Goal: Task Accomplishment & Management: Manage account settings

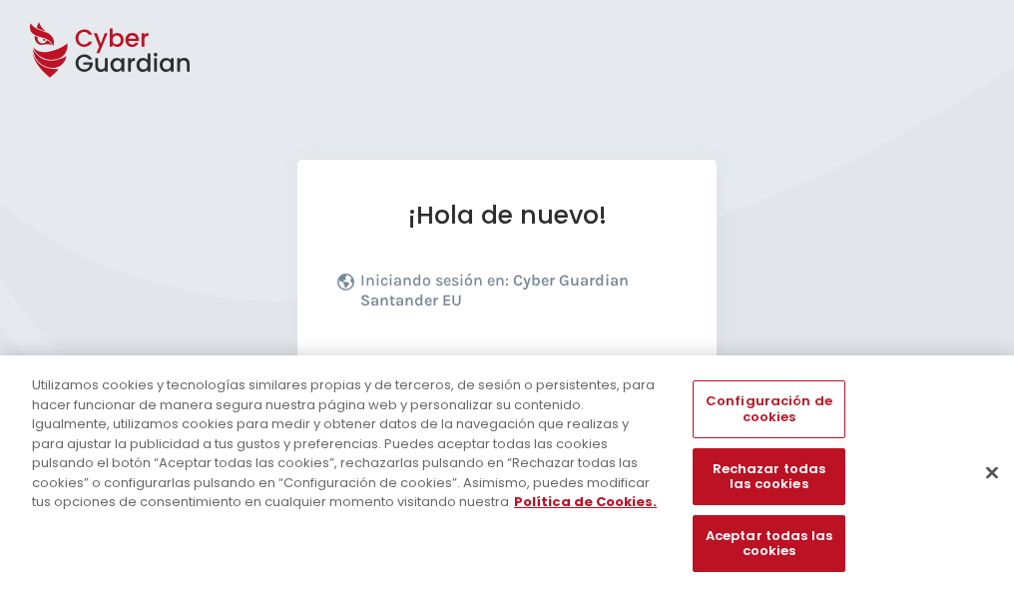
scroll to position [245, 0]
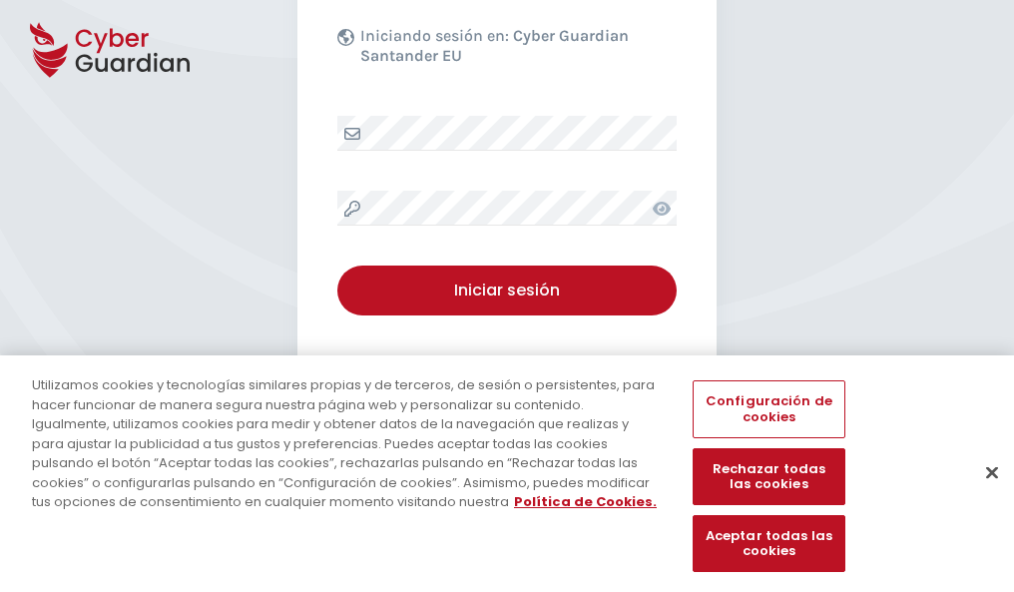
click at [982, 493] on button "Cerrar" at bounding box center [992, 472] width 44 height 44
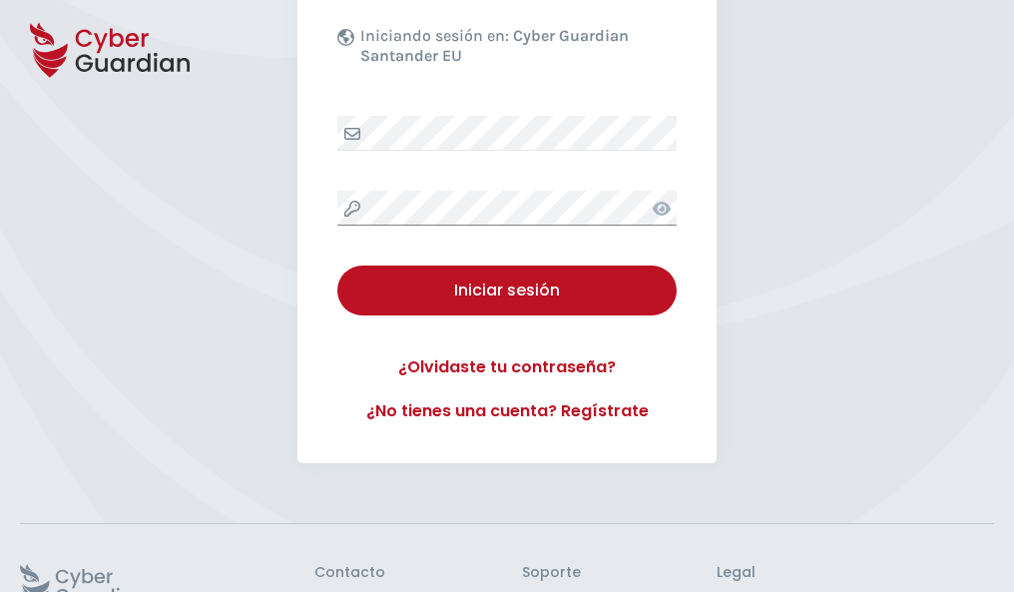
scroll to position [388, 0]
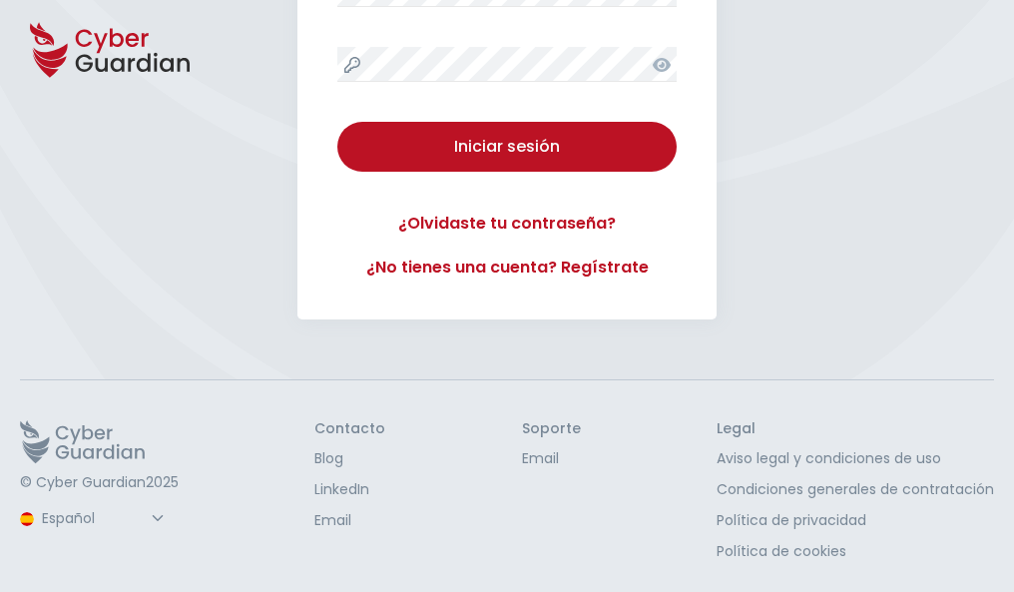
click at [337, 122] on button "Iniciar sesión" at bounding box center [506, 147] width 339 height 50
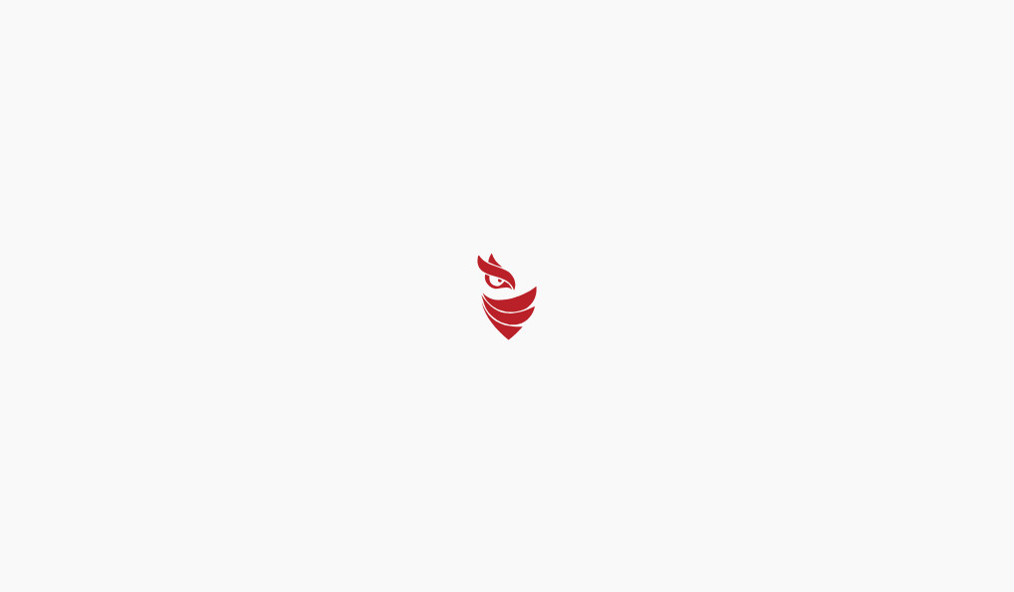
scroll to position [0, 0]
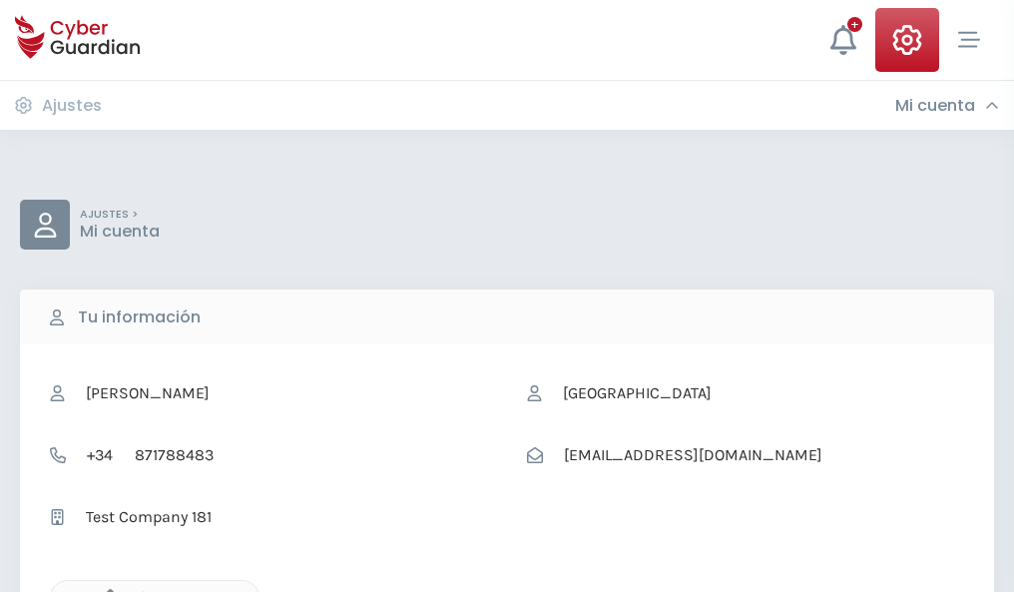
click at [105, 590] on icon "button" at bounding box center [105, 597] width 17 height 17
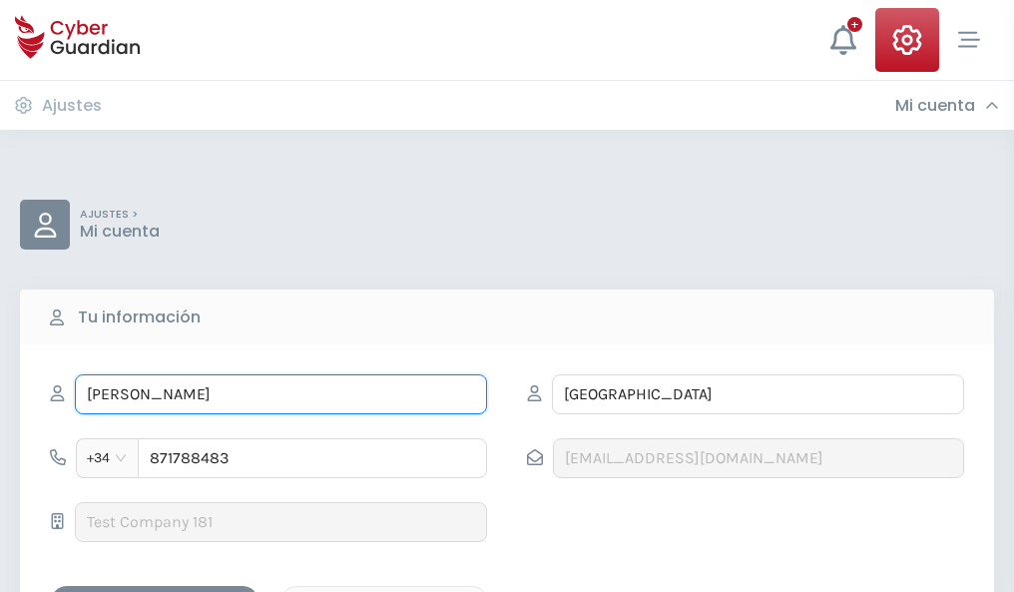
click at [280, 394] on input "EMELINA" at bounding box center [281, 394] width 412 height 40
type input "E"
type input "Sara"
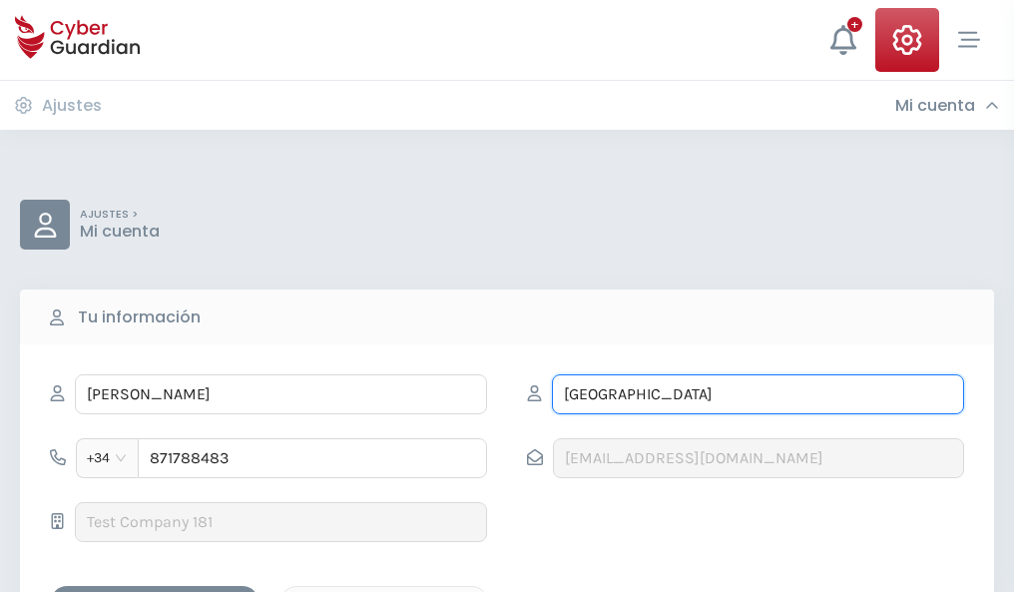
click at [758, 394] on input "ROMA" at bounding box center [758, 394] width 412 height 40
type input "R"
type input "Vara"
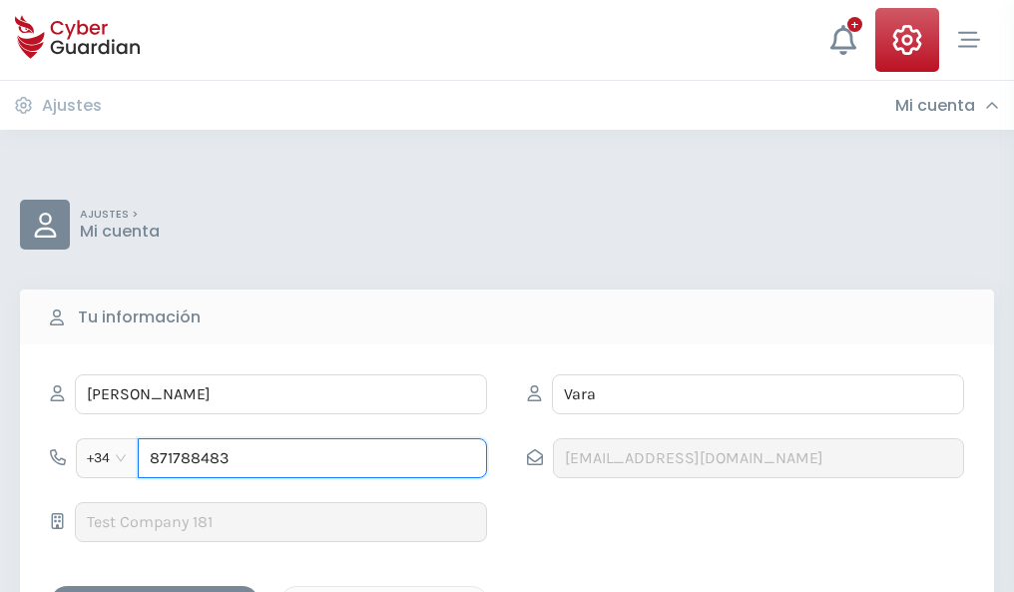
click at [312, 458] on input "871788483" at bounding box center [312, 458] width 349 height 40
type input "8"
type input "845761056"
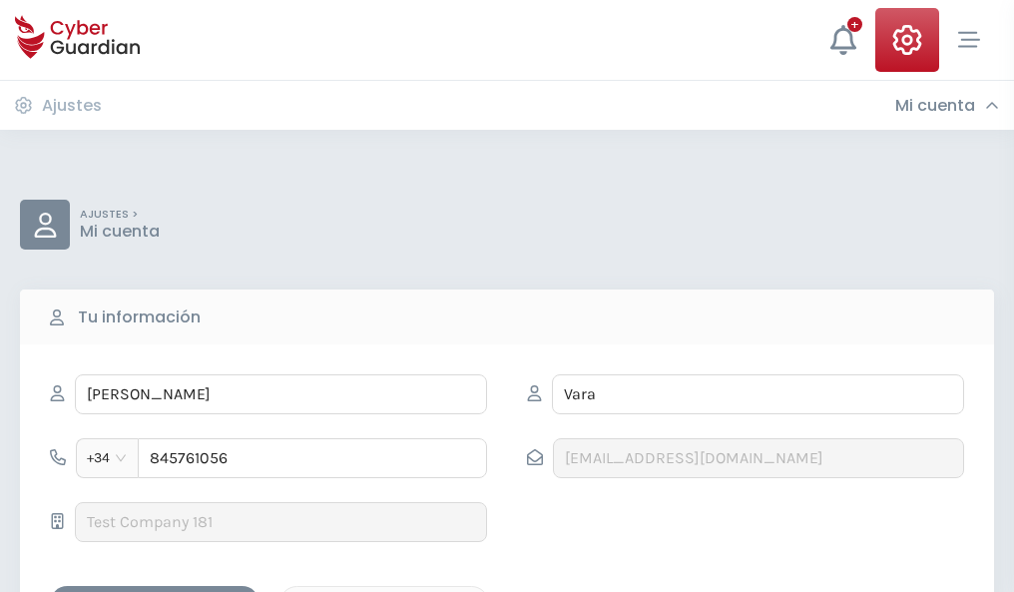
click at [155, 591] on div "Guardar cambios" at bounding box center [155, 603] width 180 height 25
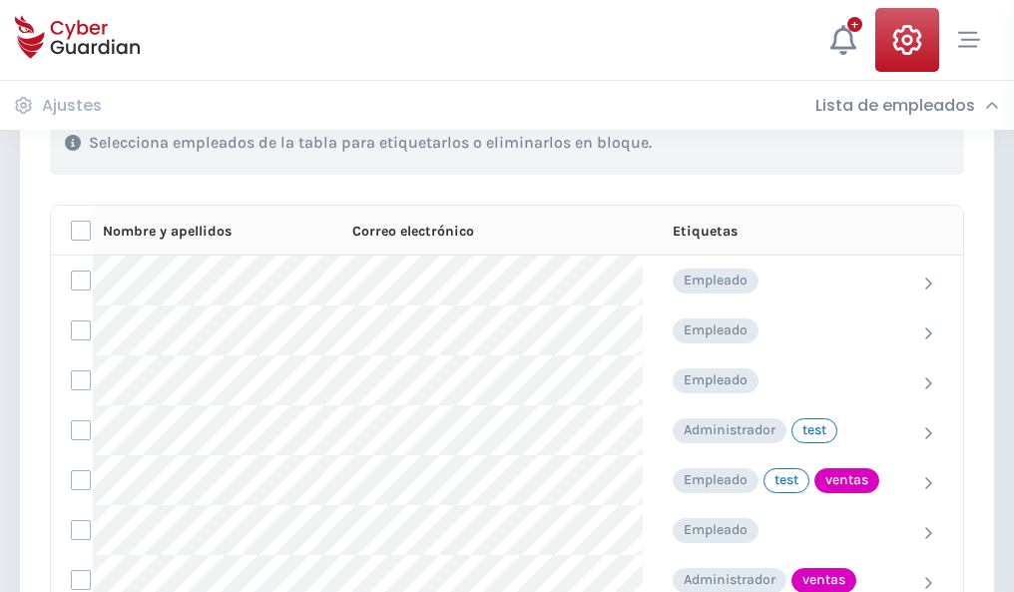
scroll to position [904, 0]
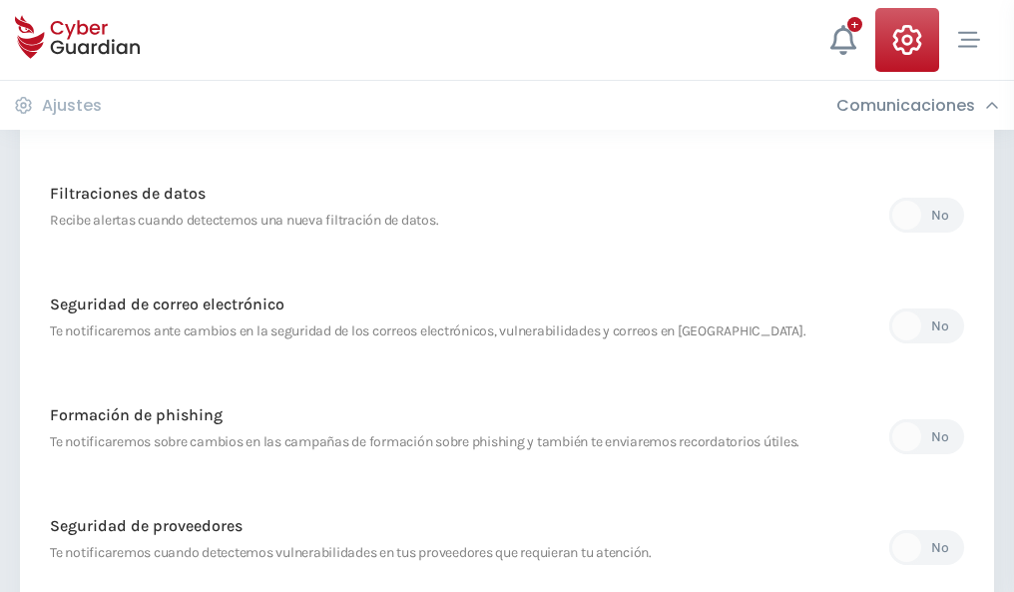
scroll to position [1051, 0]
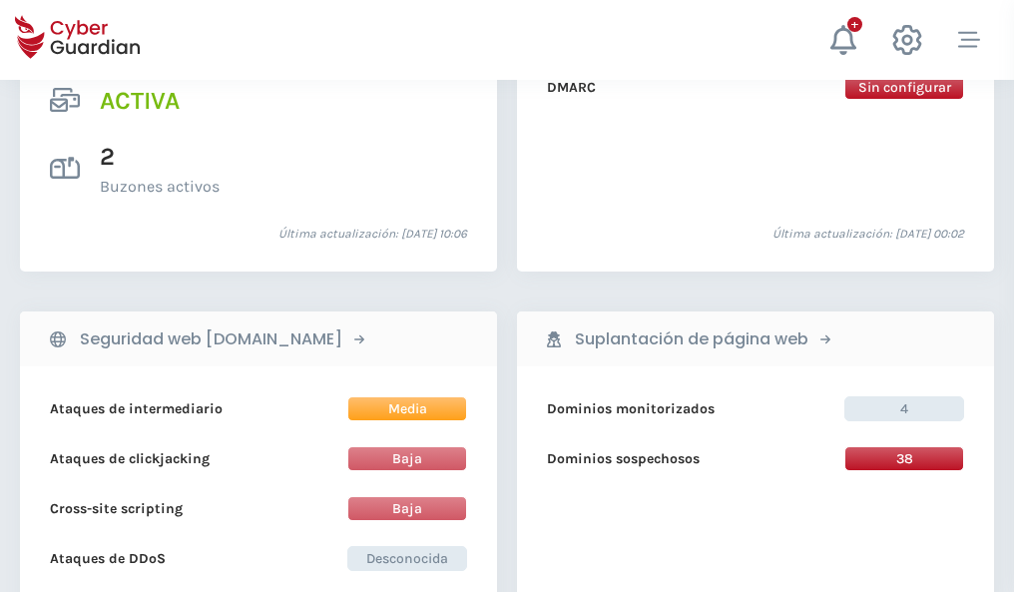
scroll to position [2028, 0]
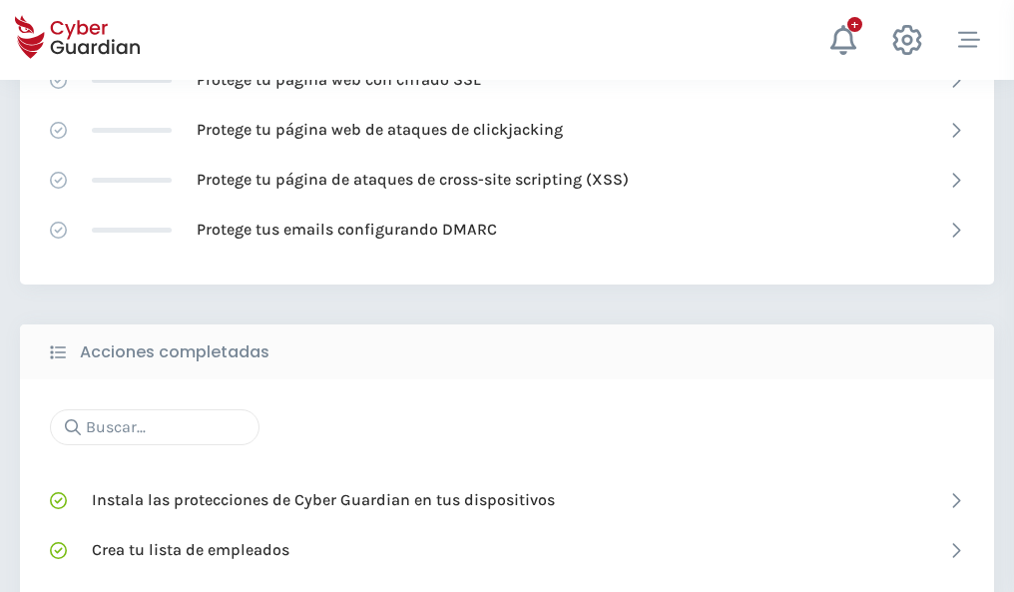
scroll to position [1330, 0]
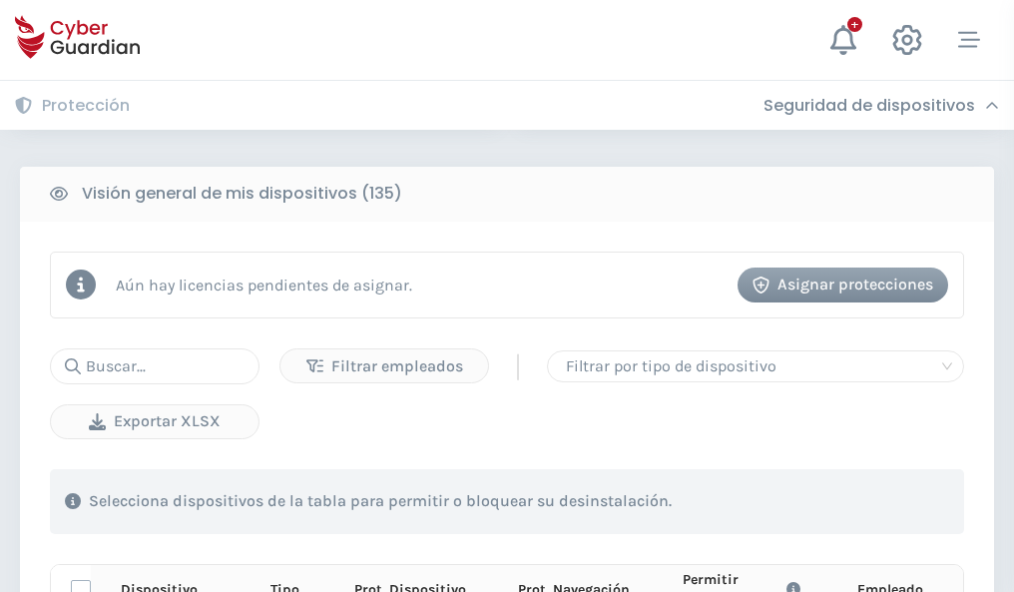
scroll to position [1764, 0]
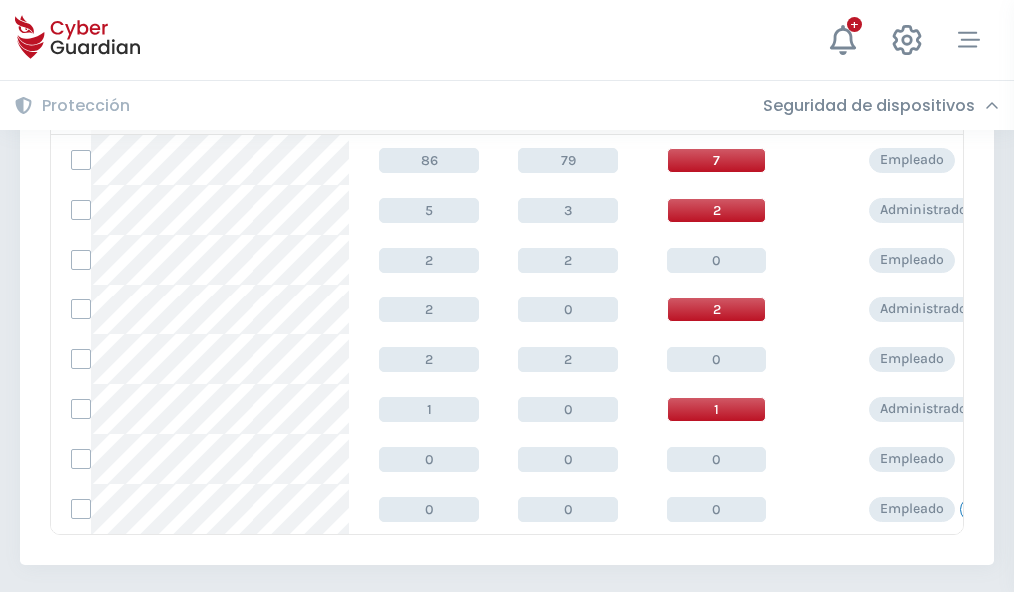
scroll to position [926, 0]
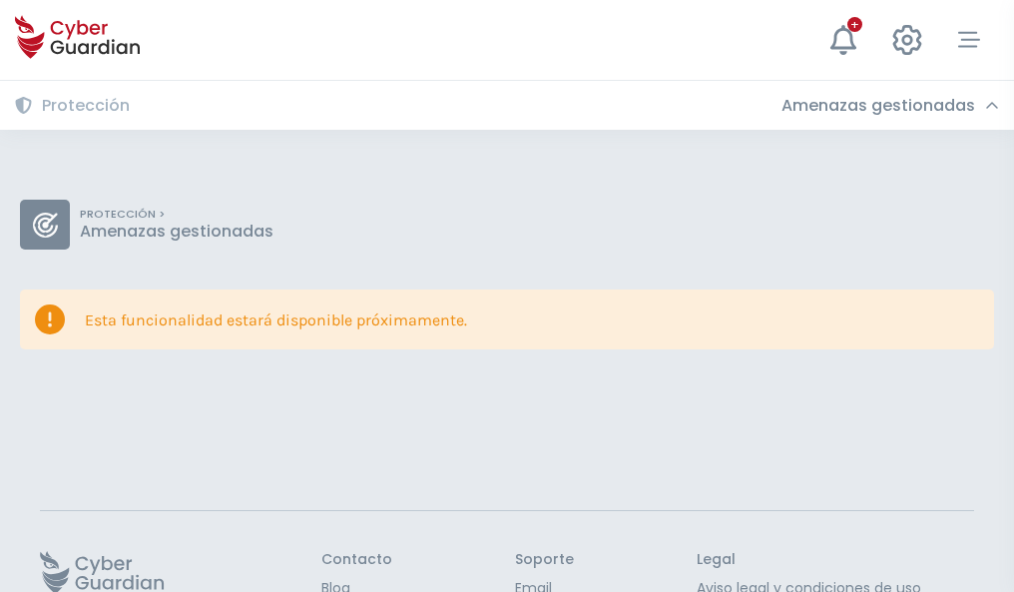
scroll to position [130, 0]
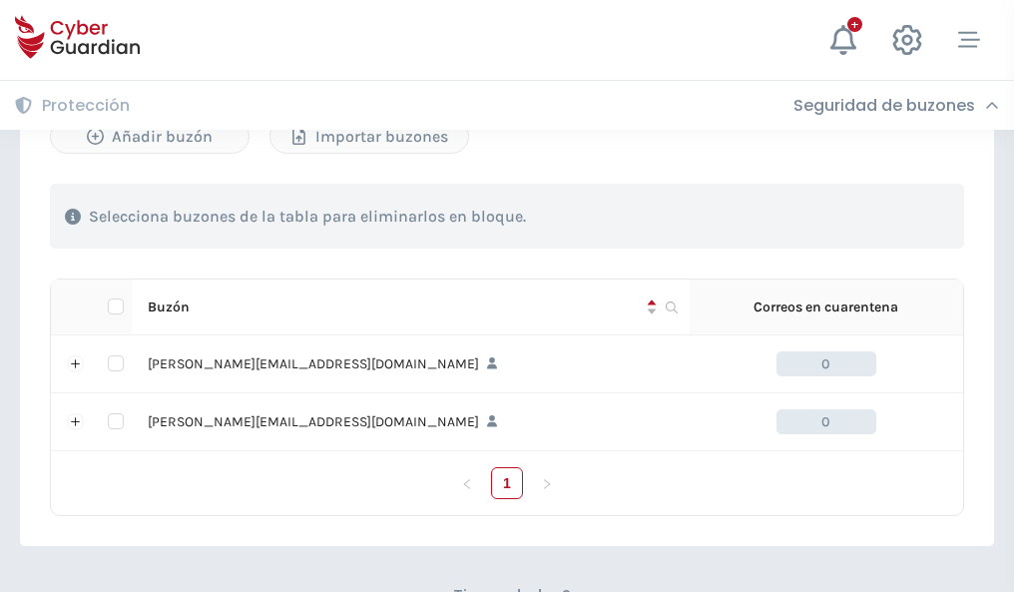
scroll to position [867, 0]
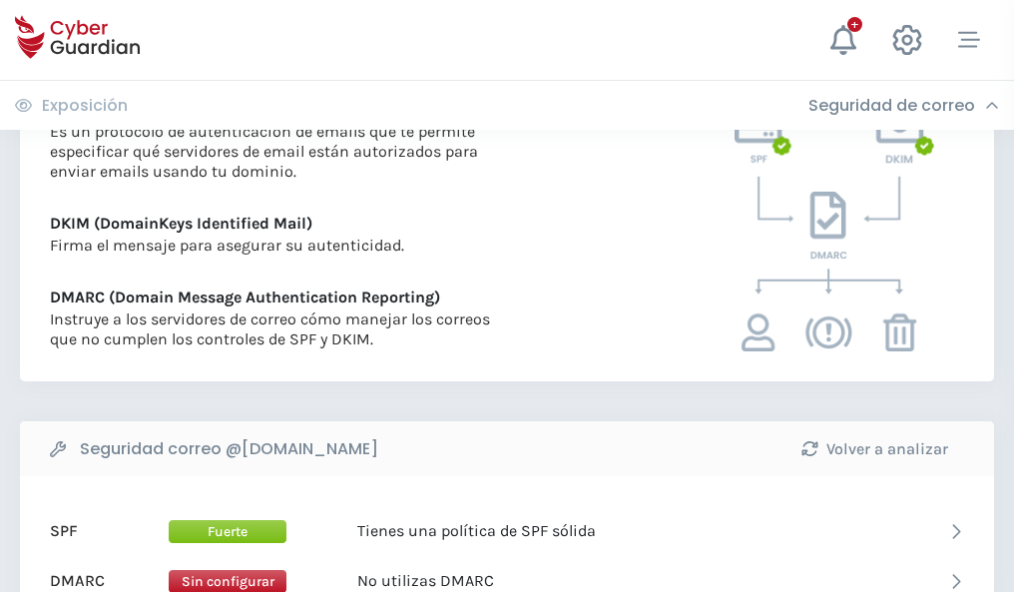
scroll to position [1077, 0]
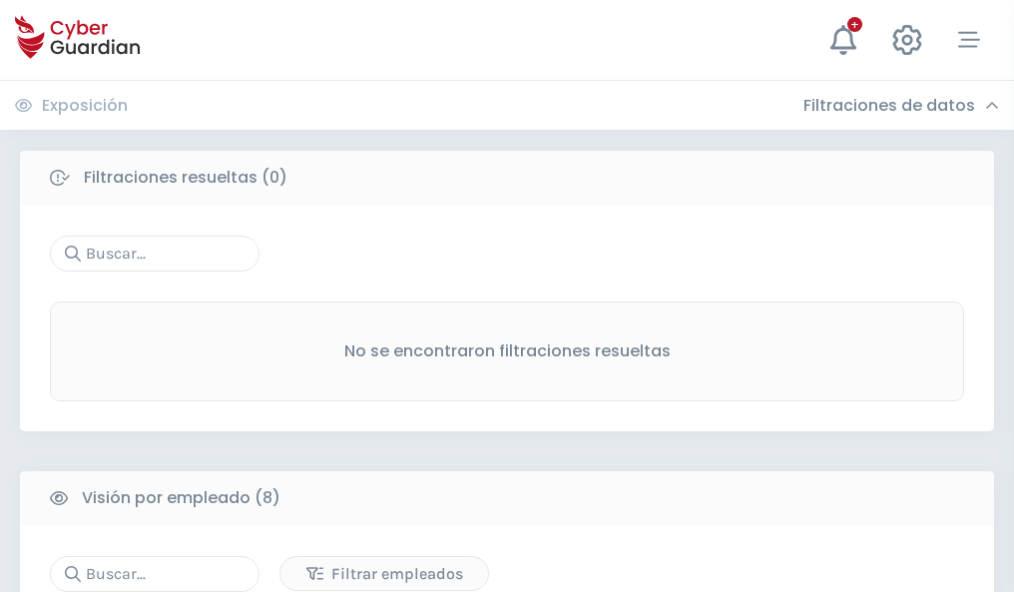
scroll to position [1701, 0]
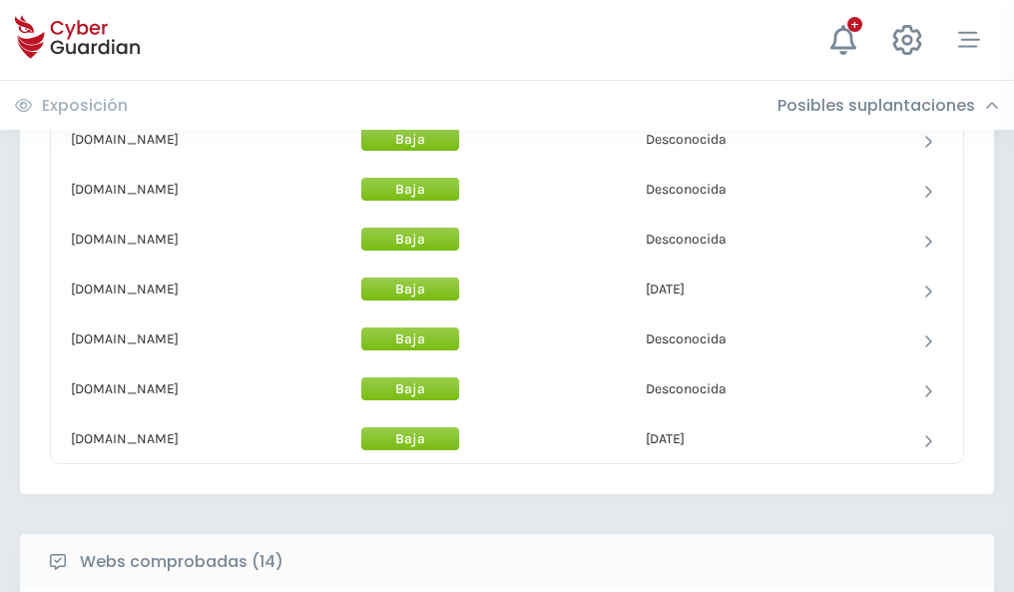
scroll to position [1946, 0]
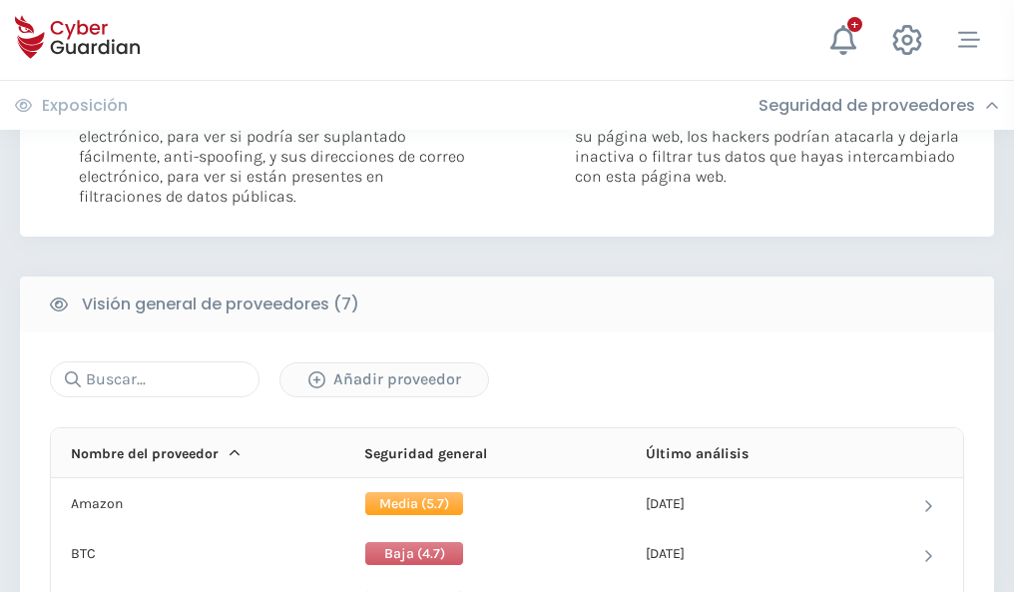
scroll to position [1337, 0]
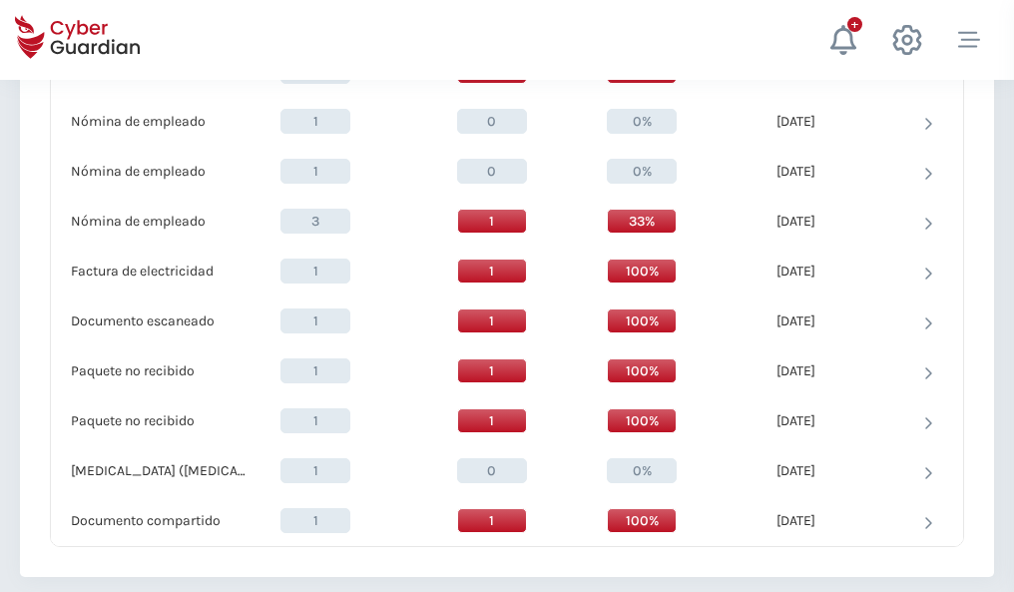
scroll to position [2069, 0]
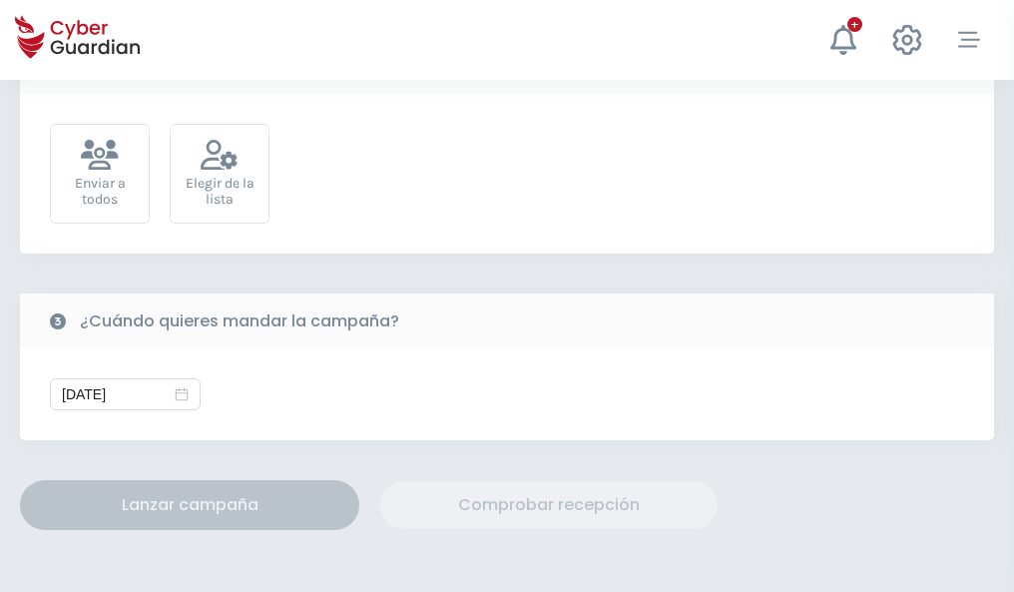
scroll to position [731, 0]
